Goal: Task Accomplishment & Management: Manage account settings

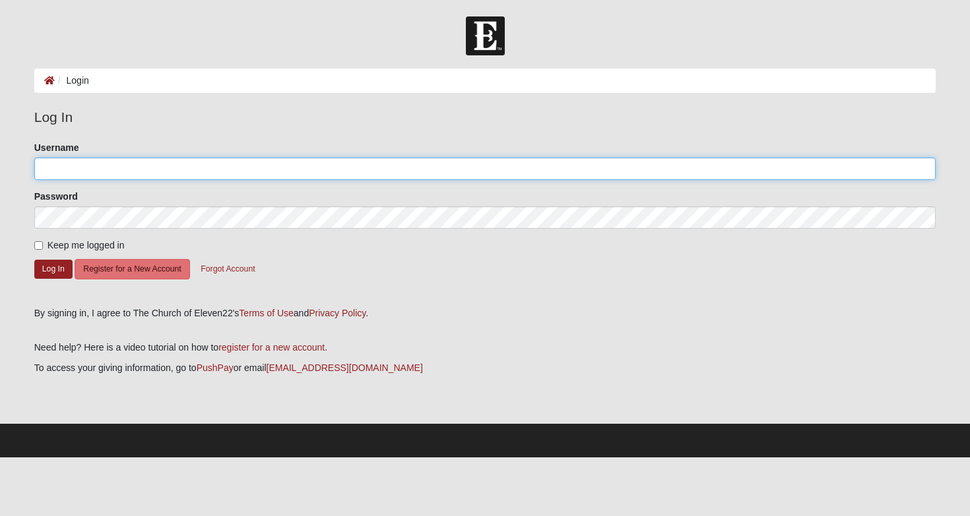
type input "kelly.reed"
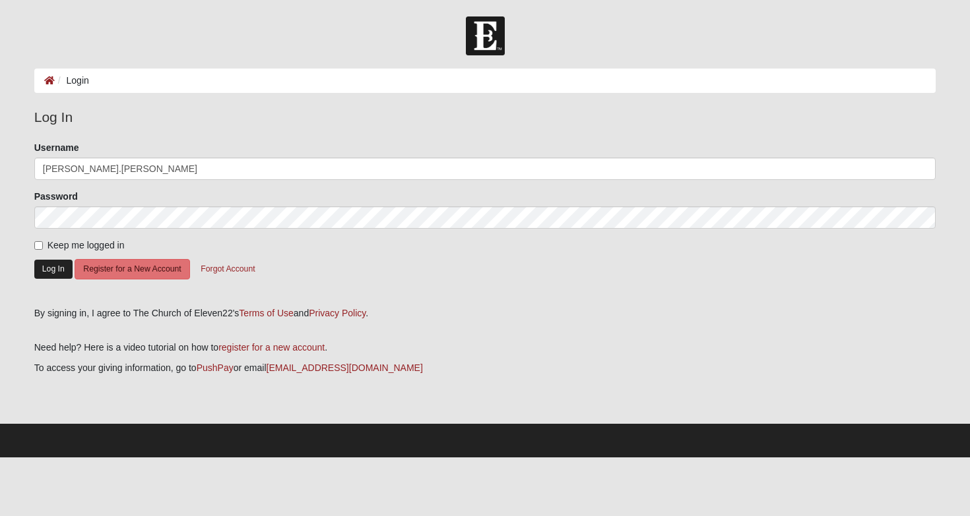
click at [49, 271] on button "Log In" at bounding box center [53, 269] width 38 height 19
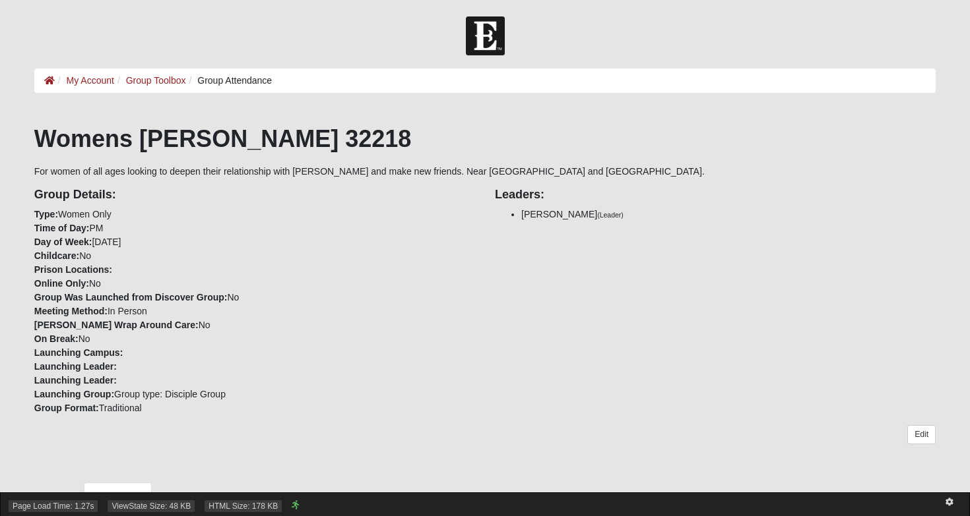
click at [128, 497] on div "Page Load Time: 1.27s ViewState Size: 48 KB HTML Size: 178 KB" at bounding box center [485, 505] width 970 height 24
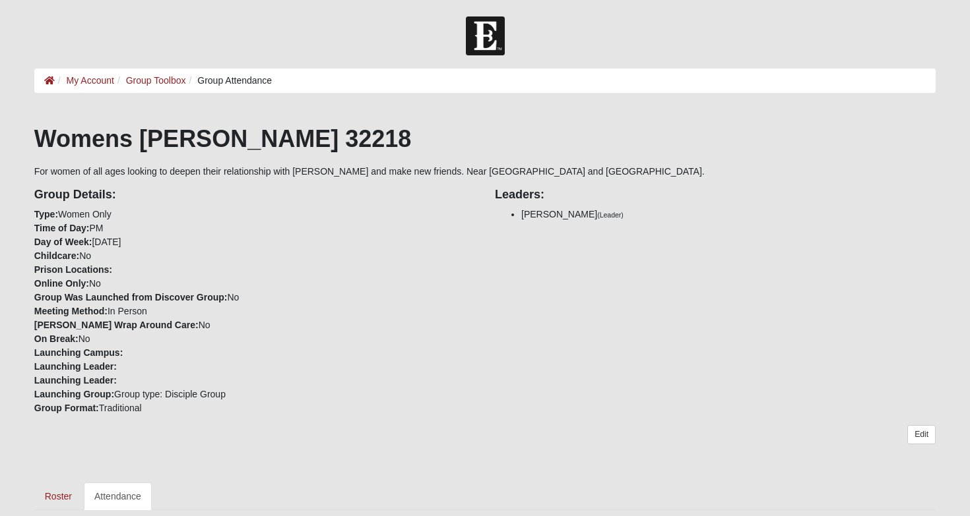
click at [123, 488] on link "Attendance" at bounding box center [118, 497] width 68 height 28
click at [118, 491] on link "Attendance" at bounding box center [118, 497] width 68 height 28
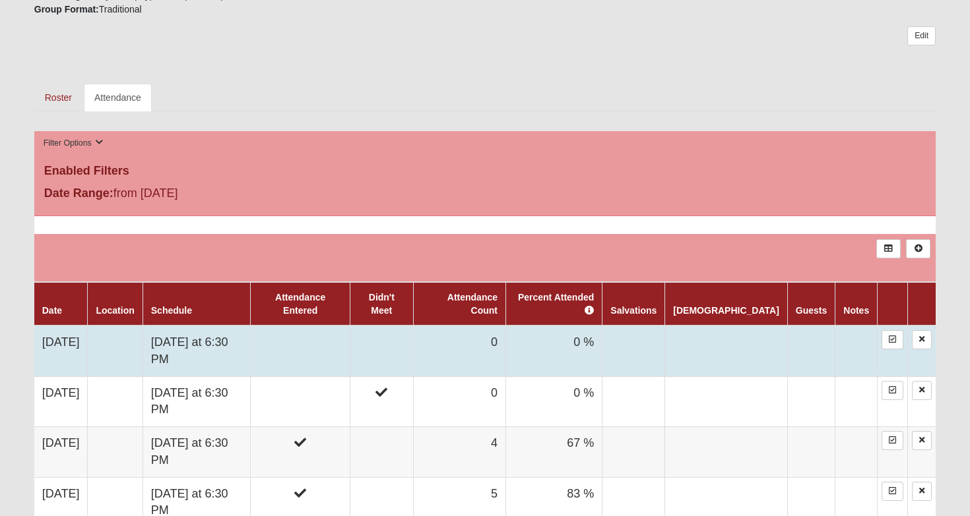
scroll to position [400, 0]
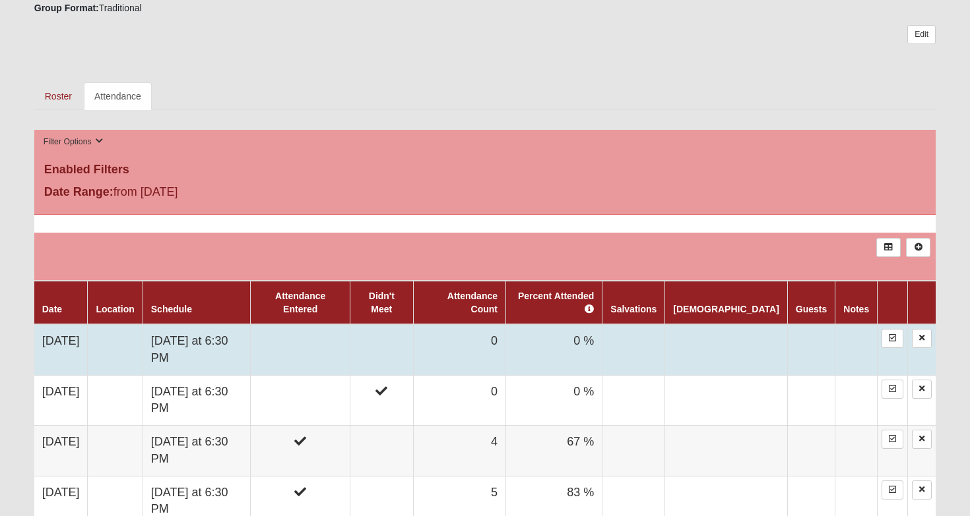
click at [335, 328] on td at bounding box center [301, 349] width 100 height 51
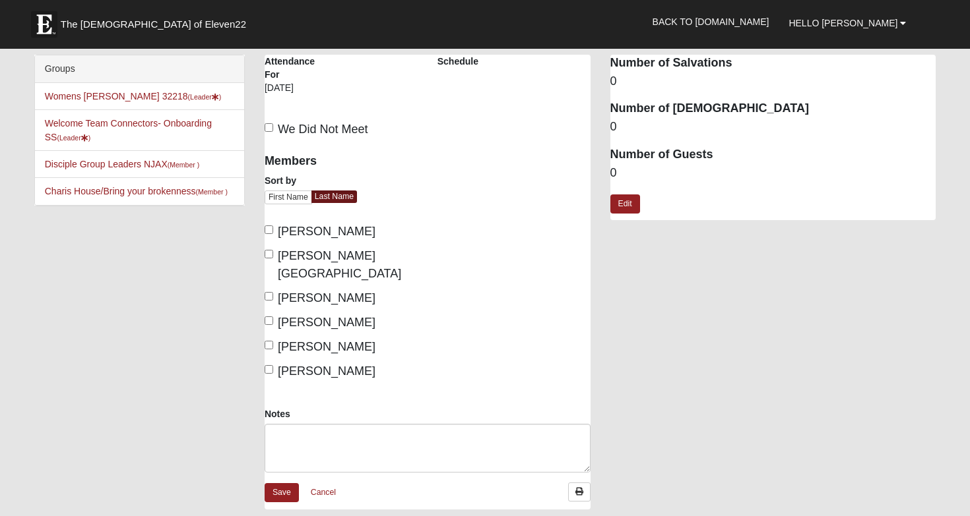
click at [268, 230] on input "[PERSON_NAME]" at bounding box center [268, 230] width 9 height 9
checkbox input "true"
click at [269, 253] on input "[PERSON_NAME][GEOGRAPHIC_DATA]" at bounding box center [268, 254] width 9 height 9
checkbox input "true"
click at [270, 317] on input "Huff, Debbie" at bounding box center [268, 321] width 9 height 9
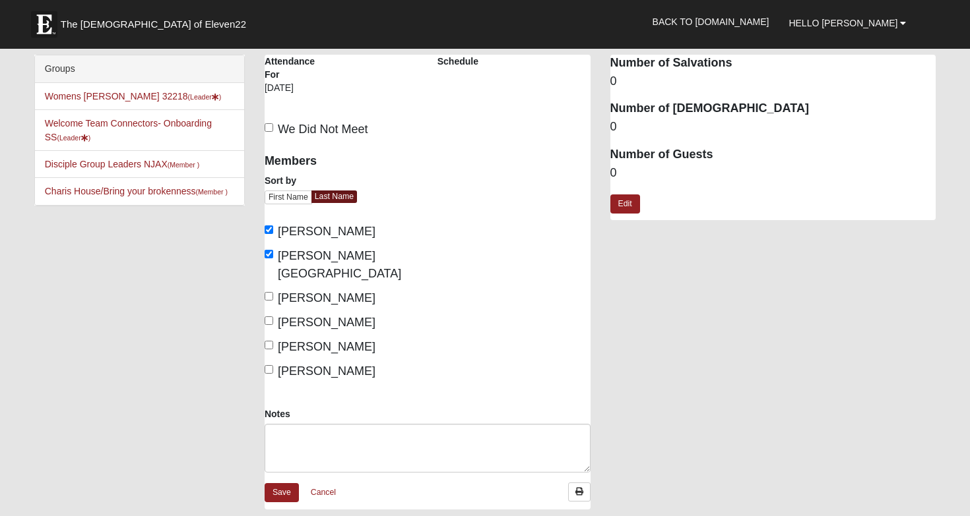
checkbox input "true"
click at [270, 341] on input "Johnson, Angela" at bounding box center [268, 345] width 9 height 9
checkbox input "true"
click at [271, 365] on input "Reed, Kelly" at bounding box center [268, 369] width 9 height 9
checkbox input "true"
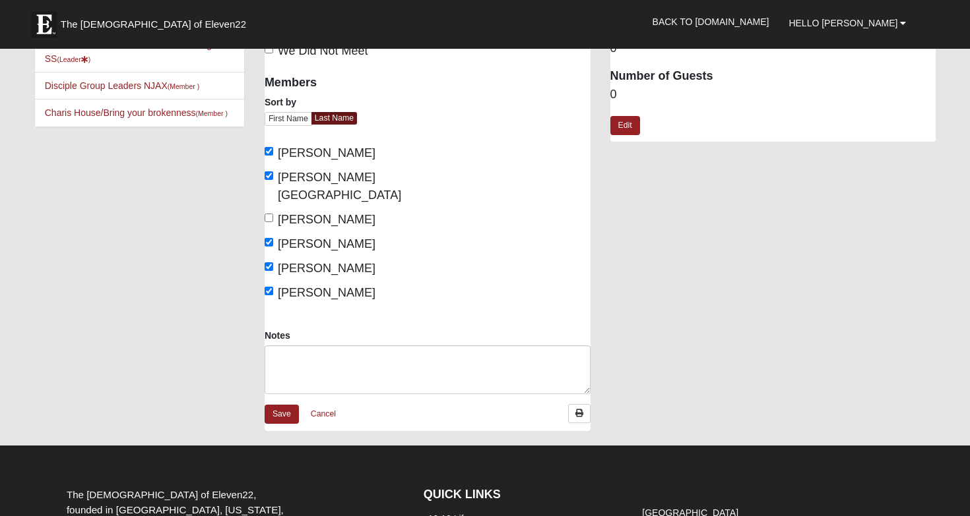
scroll to position [-5, 0]
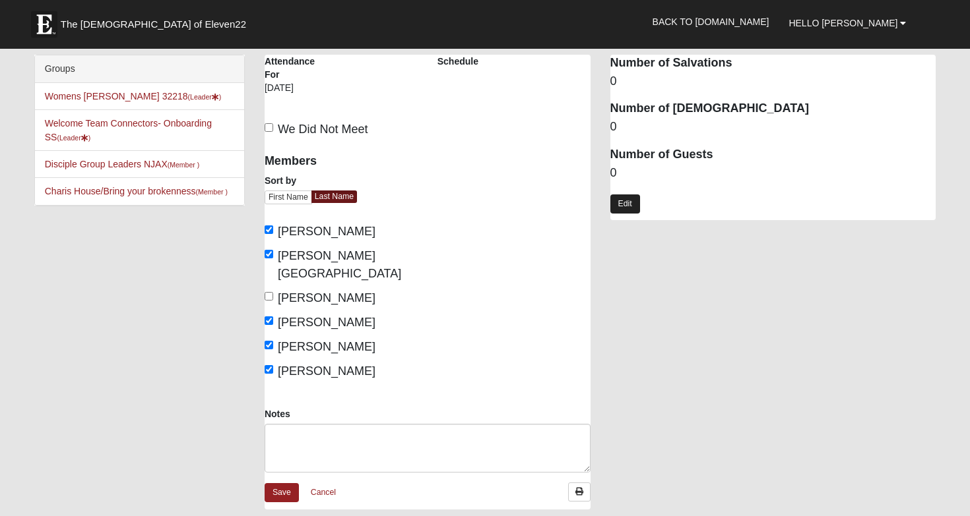
click at [627, 205] on link "Edit" at bounding box center [625, 204] width 30 height 19
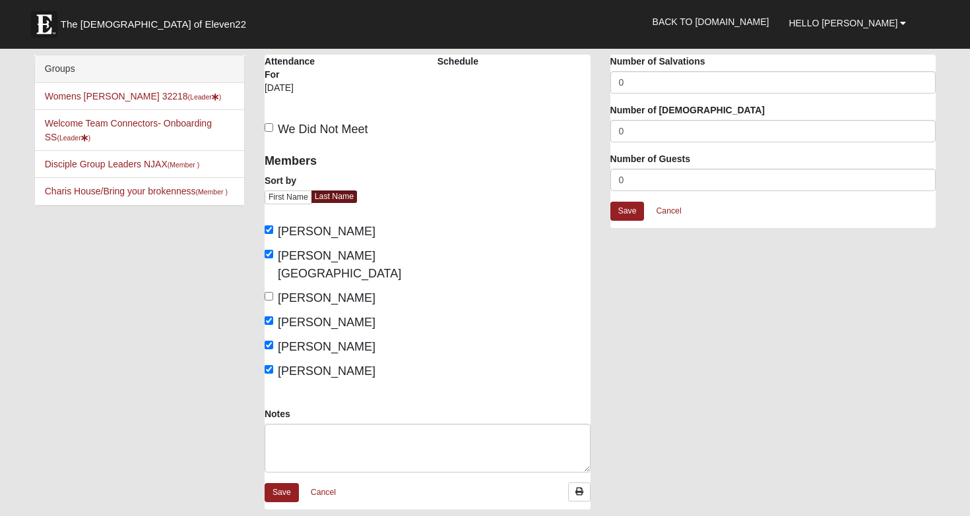
scroll to position [0, 0]
click at [619, 179] on input "0" at bounding box center [773, 180] width 326 height 22
click at [637, 183] on input "0" at bounding box center [773, 180] width 326 height 22
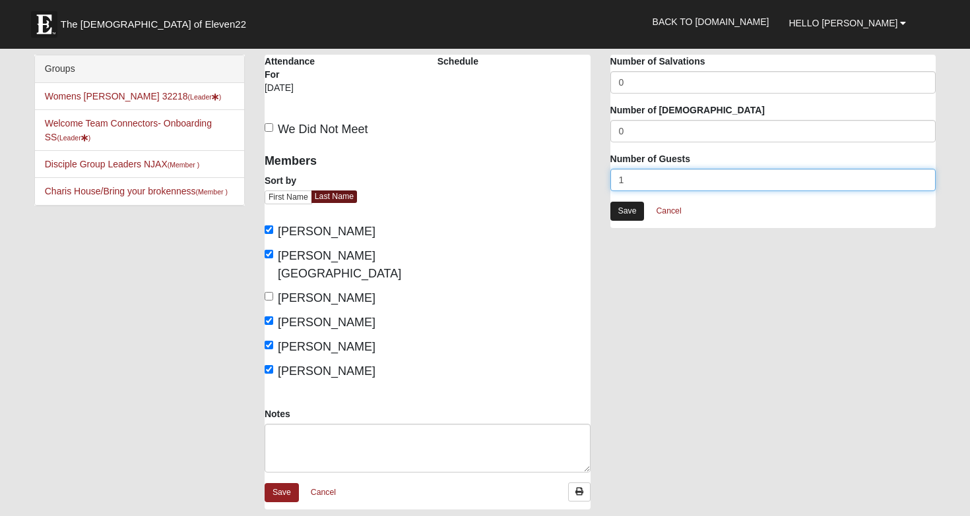
type input "1"
click at [633, 220] on link "Save" at bounding box center [627, 211] width 34 height 19
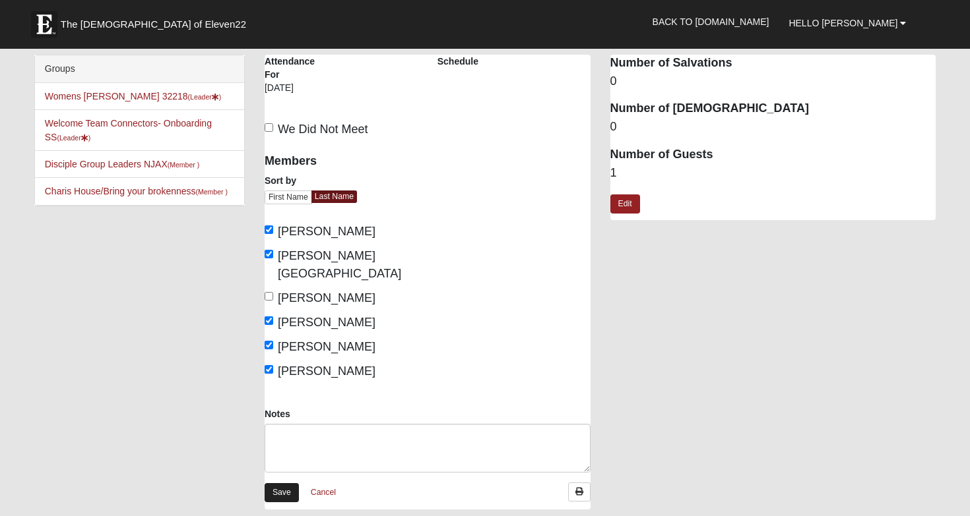
click at [284, 483] on link "Save" at bounding box center [281, 492] width 34 height 19
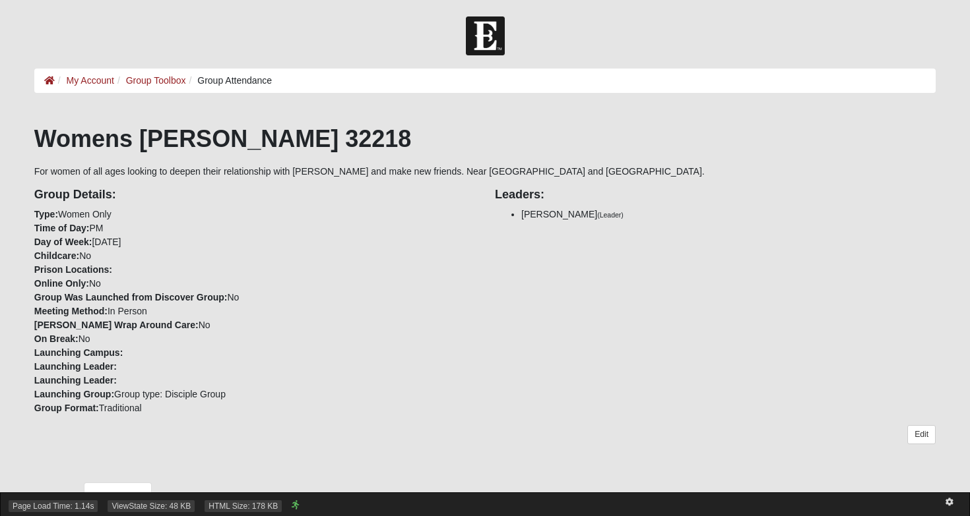
click at [129, 494] on div "Page Load Time: 1.14s ViewState Size: 48 KB HTML Size: 178 KB" at bounding box center [485, 505] width 970 height 24
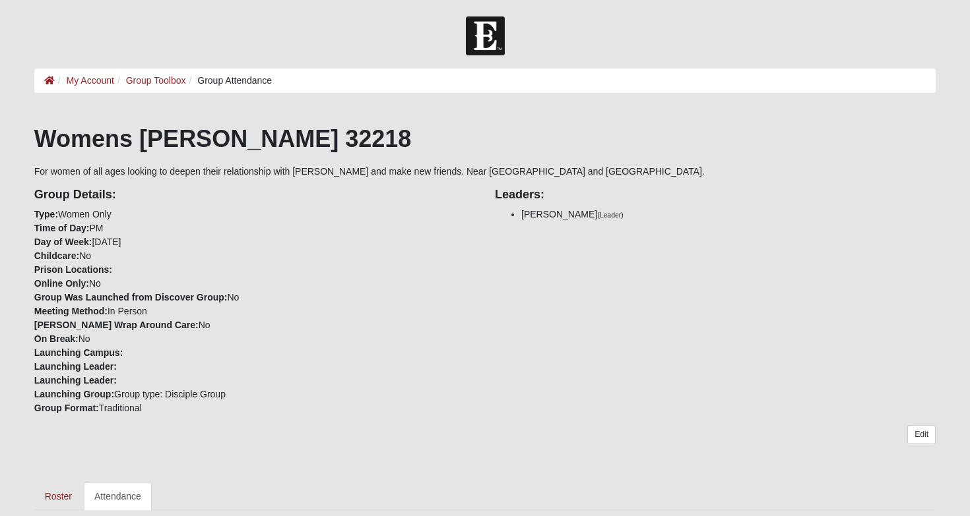
click at [125, 489] on link "Attendance" at bounding box center [118, 497] width 68 height 28
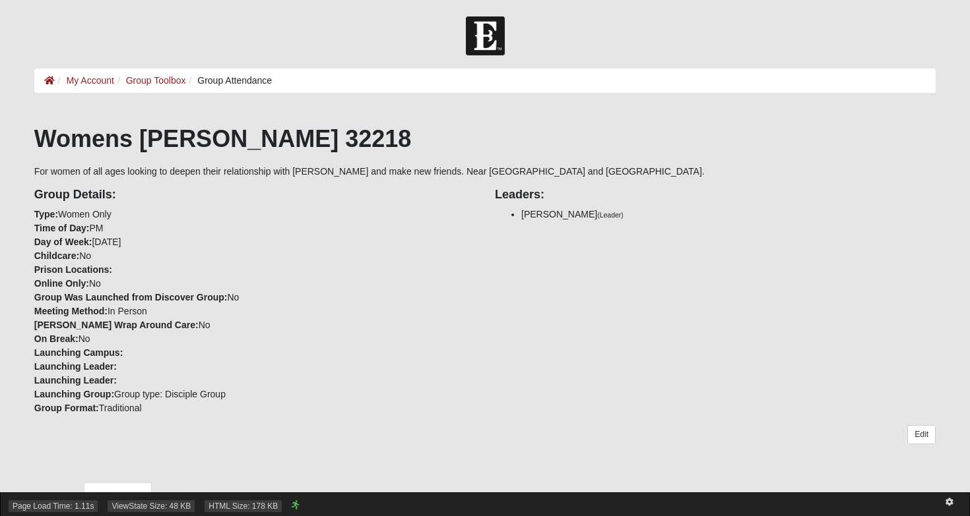
click at [122, 495] on div "Page Load Time: 1.11s ViewState Size: 48 KB HTML Size: 178 KB" at bounding box center [485, 505] width 970 height 24
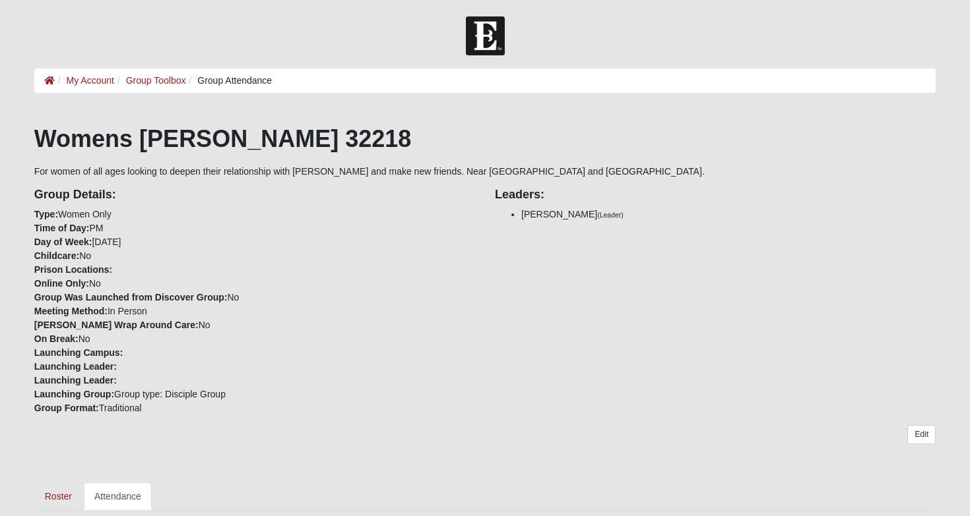
click at [119, 492] on link "Attendance" at bounding box center [118, 497] width 68 height 28
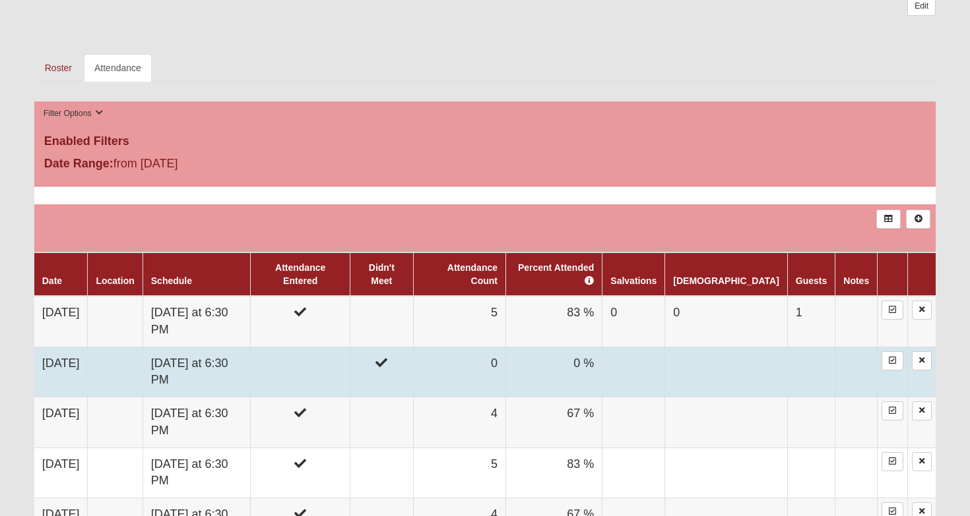
scroll to position [429, 0]
